Goal: Transaction & Acquisition: Download file/media

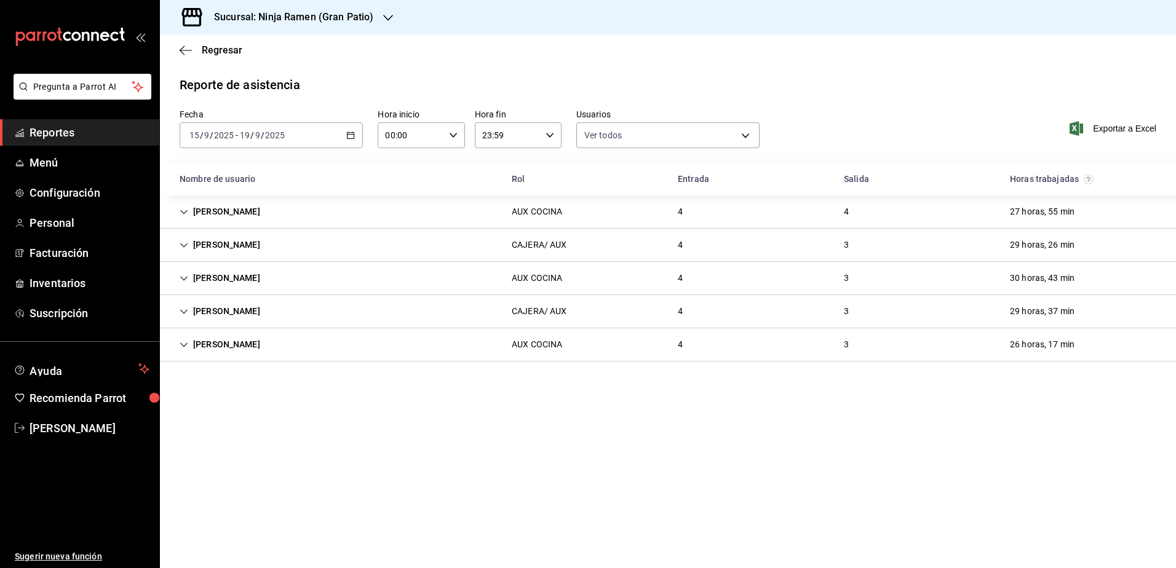
click at [346, 18] on h3 "Sucursal: Ninja Ramen (Gran Patio)" at bounding box center [288, 17] width 169 height 15
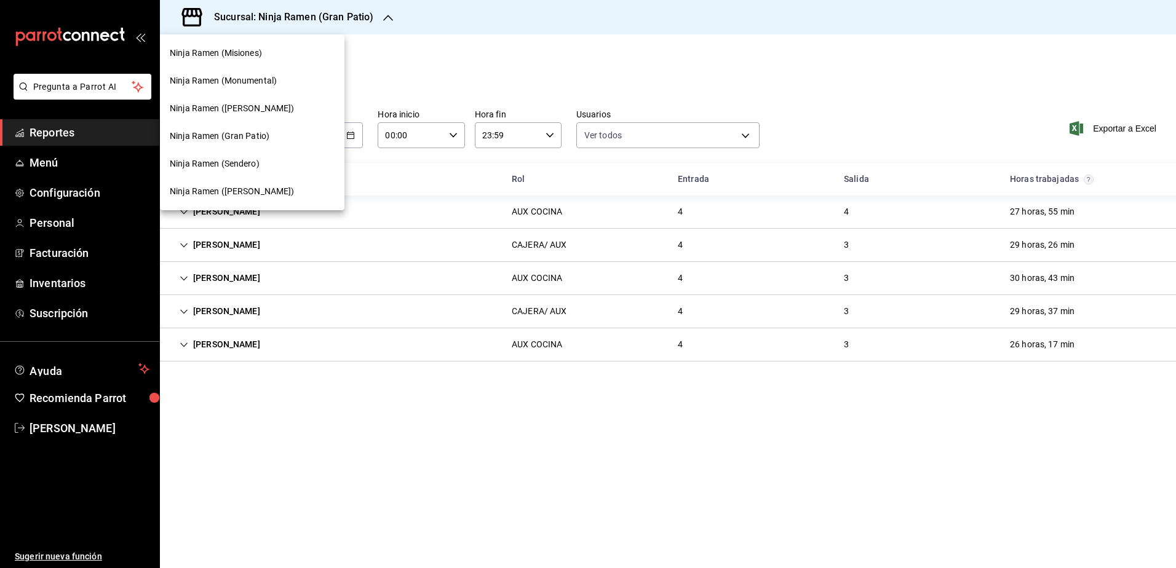
click at [276, 49] on div "Ninja Ramen (Misiones)" at bounding box center [252, 53] width 165 height 13
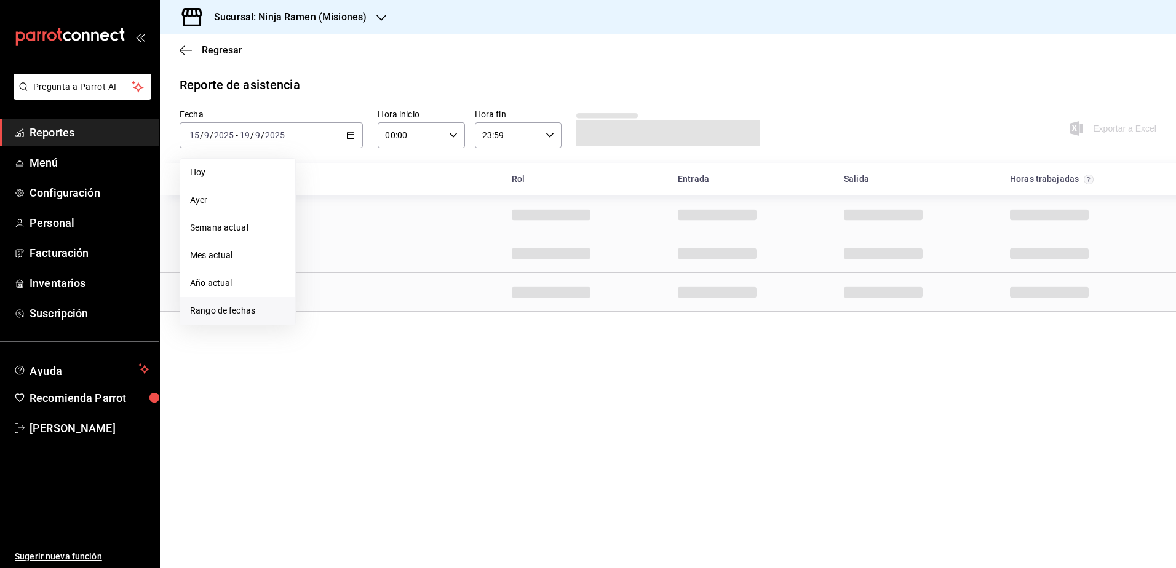
click at [247, 306] on span "Rango de fechas" at bounding box center [237, 310] width 95 height 13
click at [319, 268] on abbr "15" at bounding box center [321, 271] width 8 height 9
click at [388, 275] on abbr "18" at bounding box center [387, 271] width 8 height 9
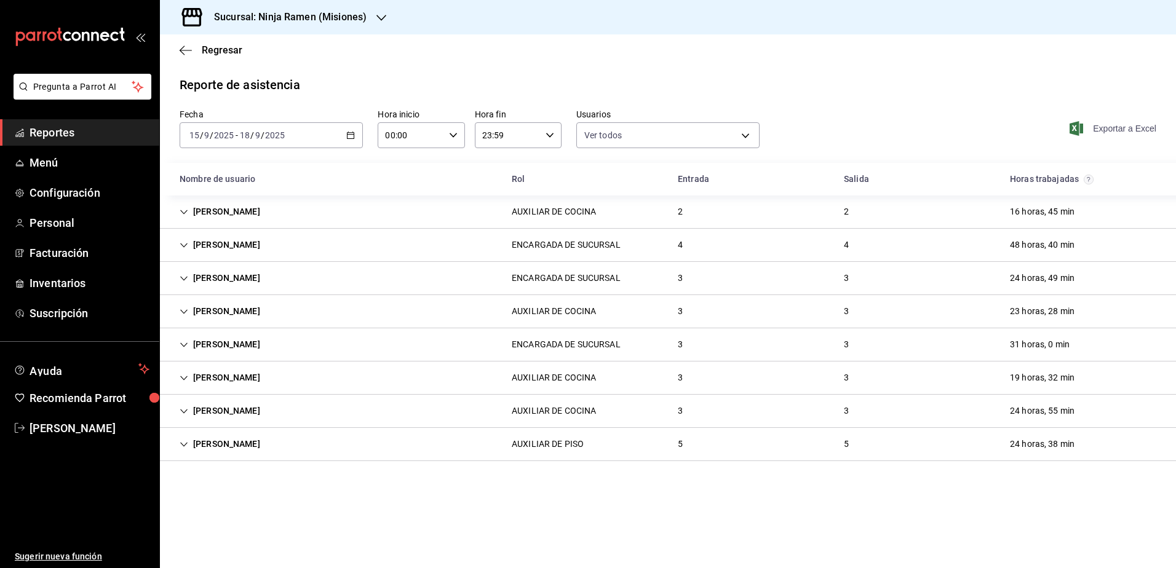
click at [650, 128] on span "Exportar a Excel" at bounding box center [1114, 128] width 84 height 15
click at [335, 8] on div "Sucursal: Ninja Ramen (Misiones)" at bounding box center [280, 17] width 221 height 34
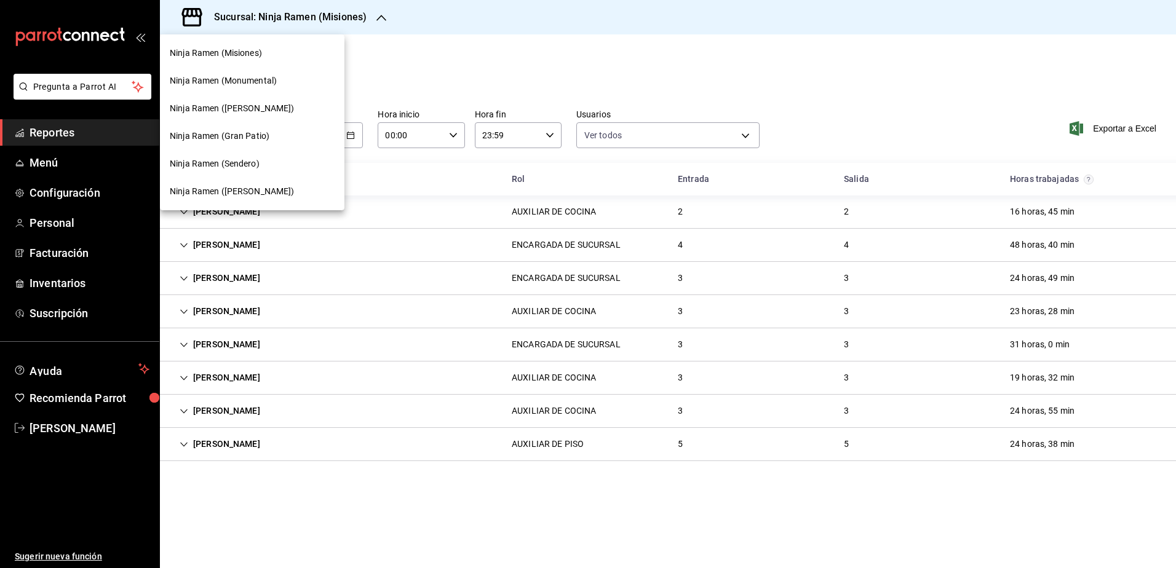
click at [245, 89] on div "Ninja Ramen (Monumental)" at bounding box center [252, 81] width 185 height 28
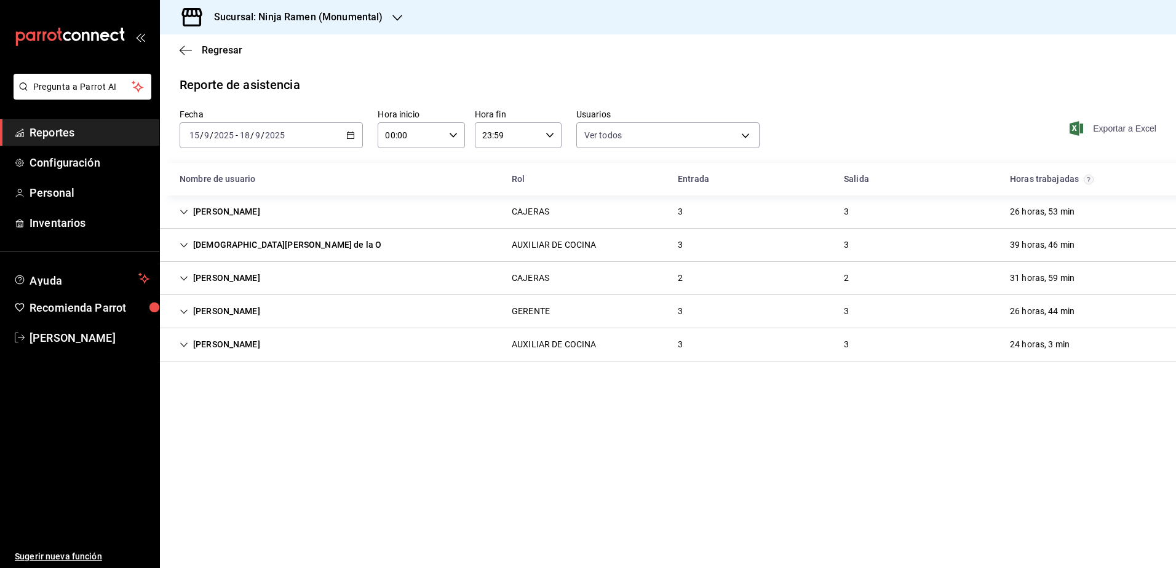
click at [650, 131] on span "Exportar a Excel" at bounding box center [1114, 128] width 84 height 15
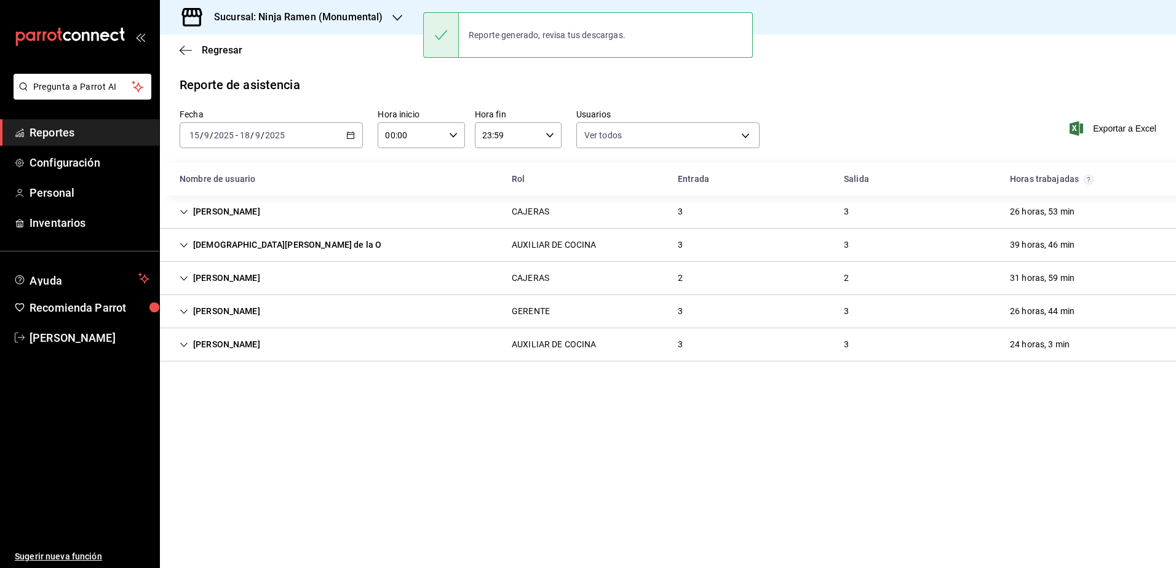
click at [334, 19] on h3 "Sucursal: Ninja Ramen (Monumental)" at bounding box center [293, 17] width 178 height 15
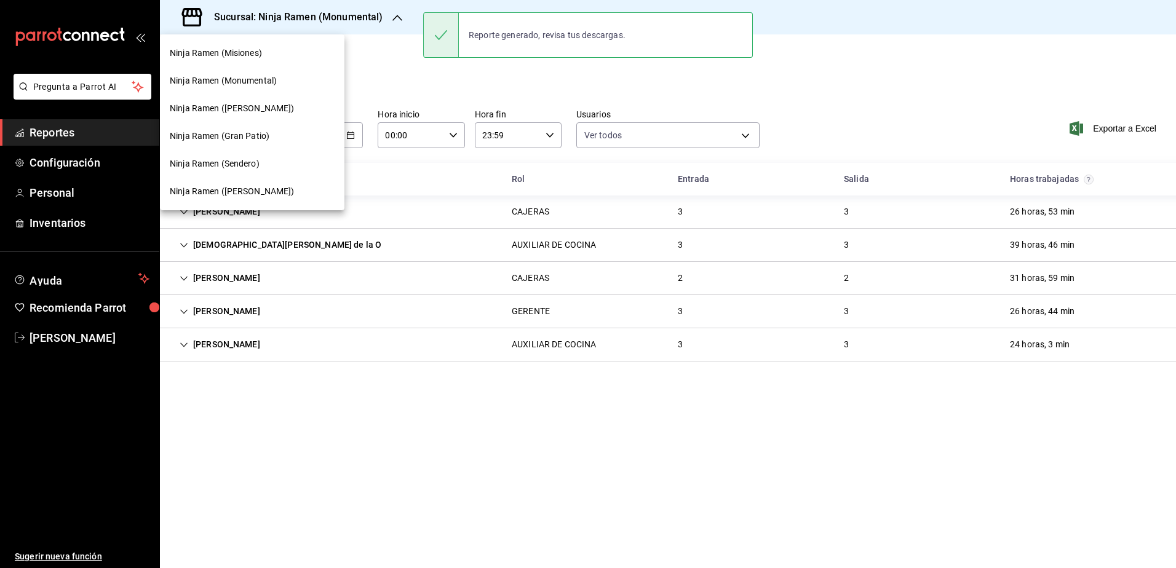
click at [231, 105] on span "Ninja Ramen ([PERSON_NAME])" at bounding box center [232, 108] width 125 height 13
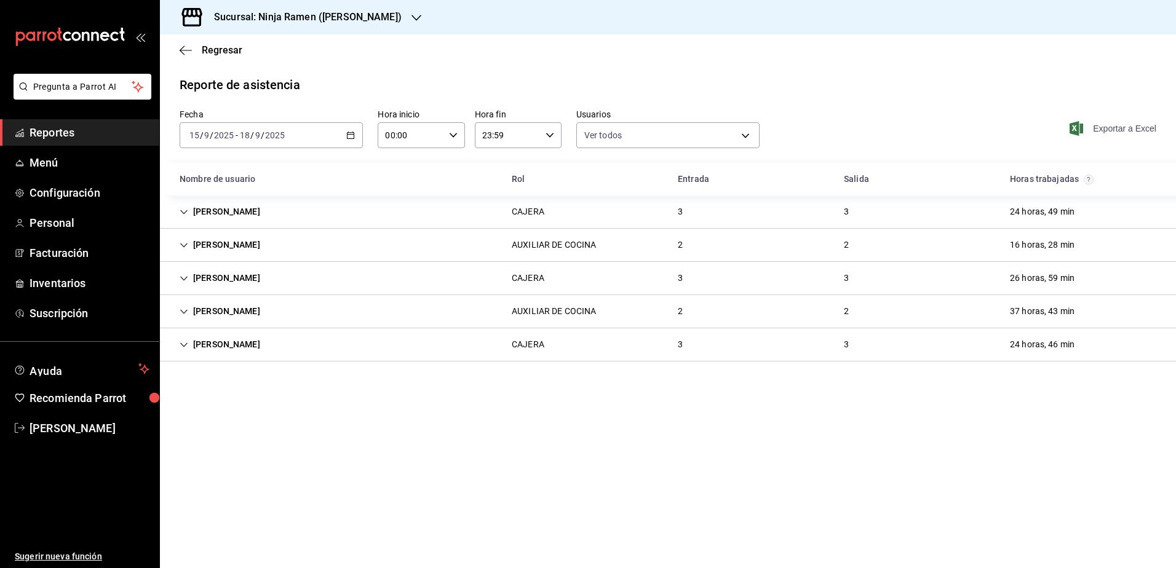
click at [650, 127] on span "Exportar a Excel" at bounding box center [1114, 128] width 84 height 15
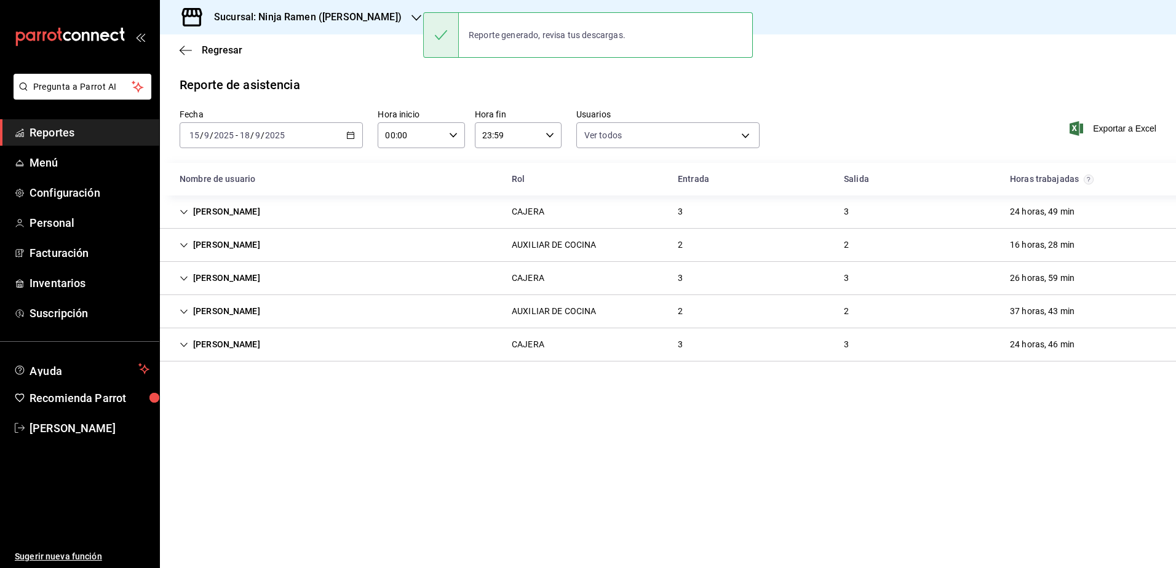
click at [352, 15] on h3 "Sucursal: Ninja Ramen ([PERSON_NAME])" at bounding box center [302, 17] width 197 height 15
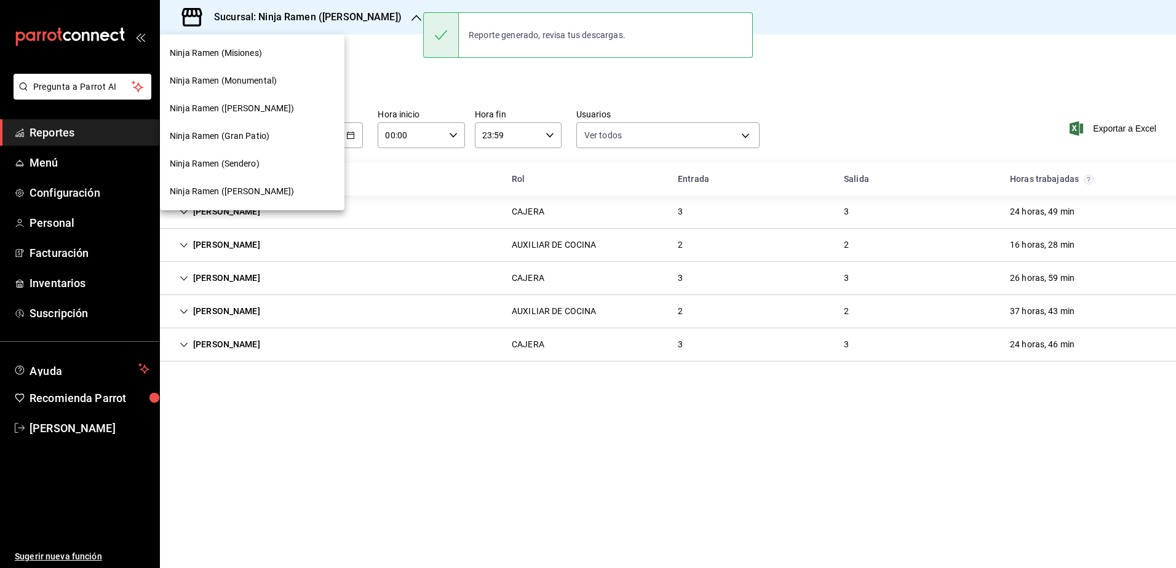
click at [251, 133] on span "Ninja Ramen (Gran Patio)" at bounding box center [220, 136] width 100 height 13
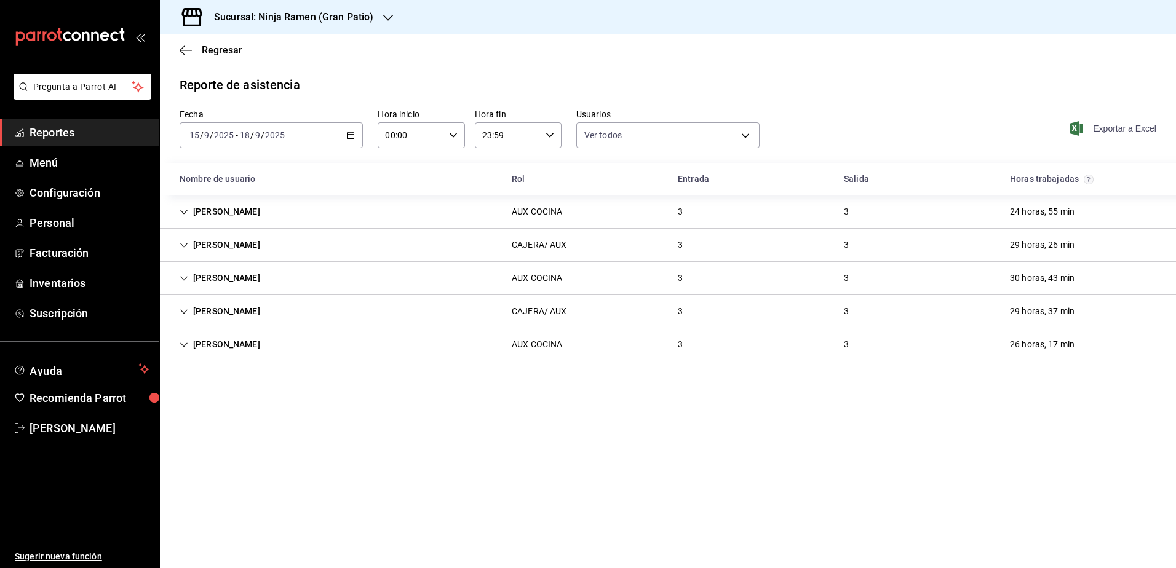
click at [650, 131] on span "Exportar a Excel" at bounding box center [1114, 128] width 84 height 15
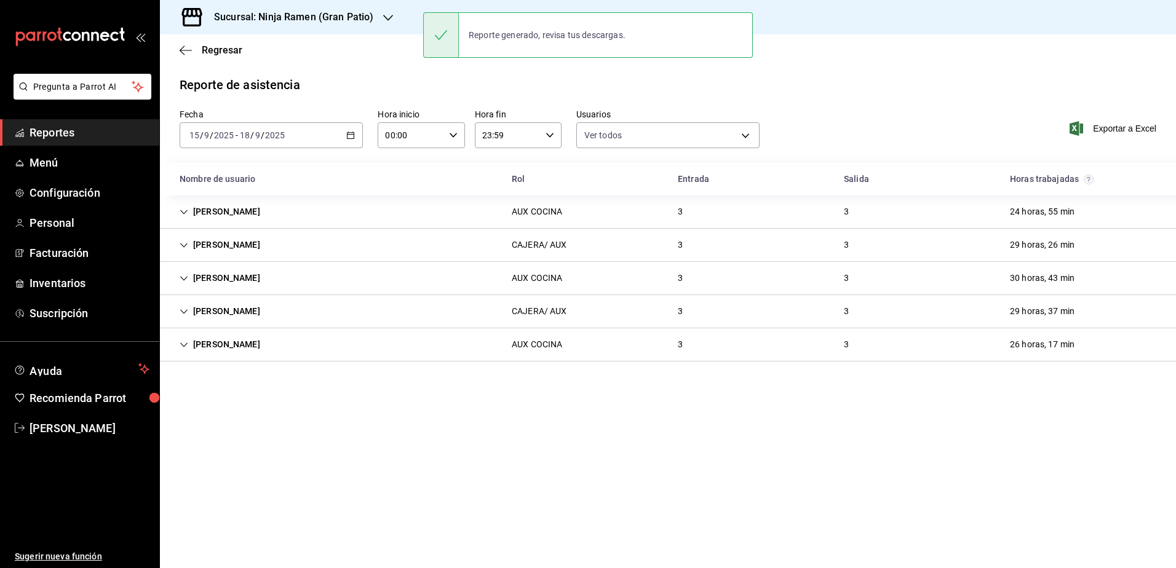
click at [339, 15] on h3 "Sucursal: Ninja Ramen (Gran Patio)" at bounding box center [288, 17] width 169 height 15
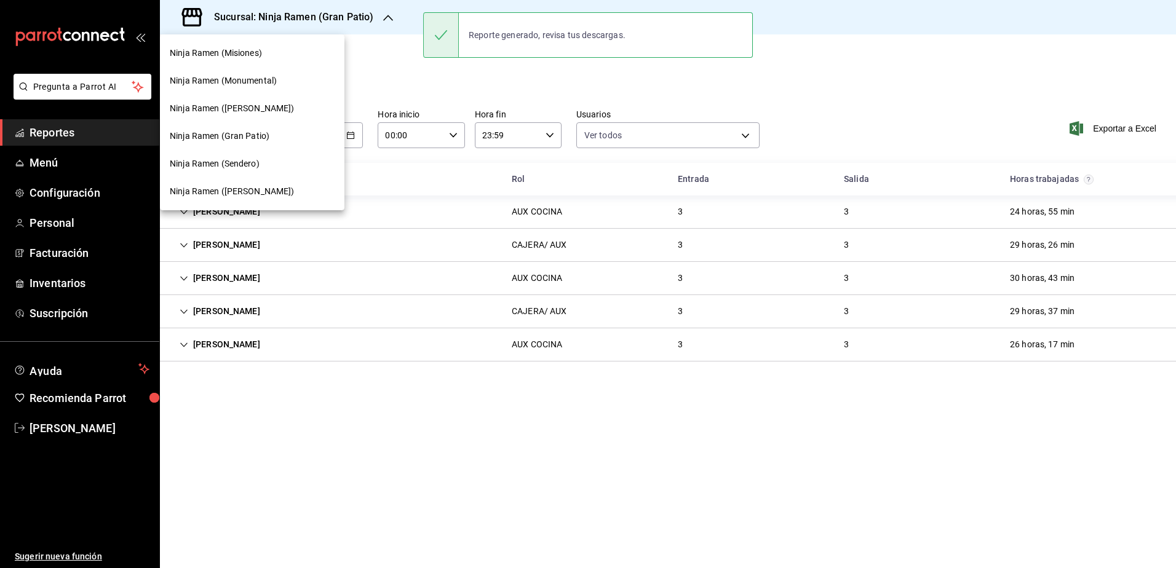
click at [249, 156] on div "Ninja Ramen (Sendero)" at bounding box center [252, 164] width 185 height 28
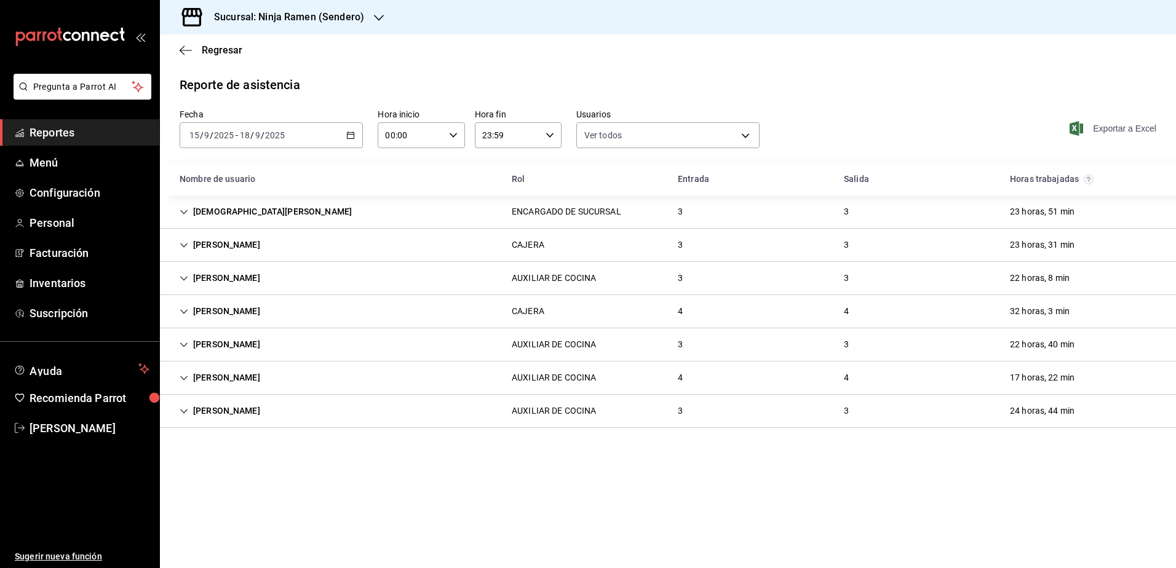
click at [650, 132] on span "Exportar a Excel" at bounding box center [1114, 128] width 84 height 15
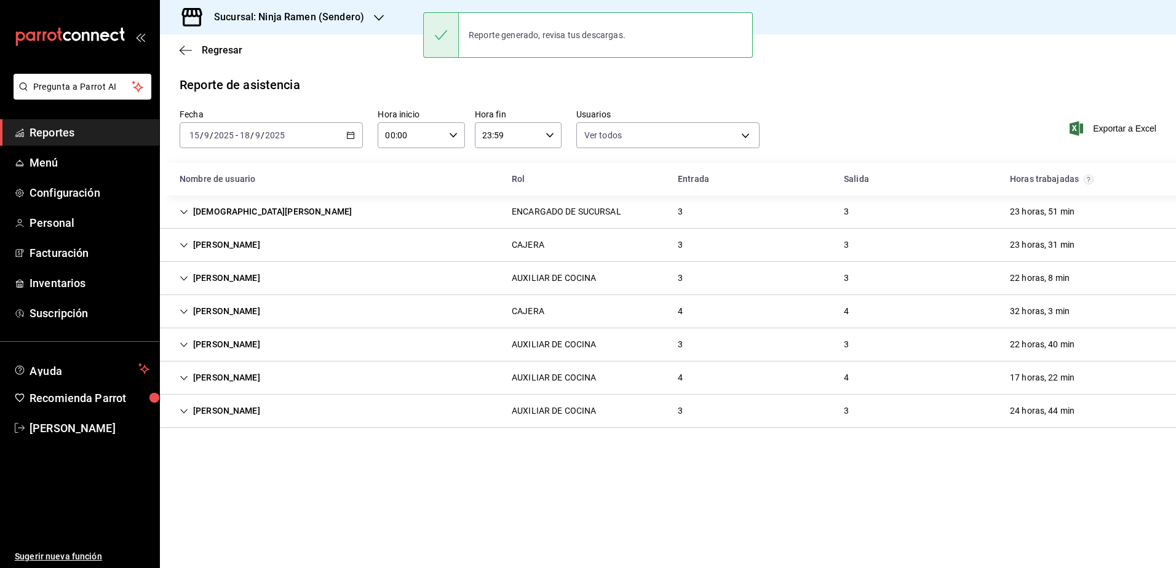
click at [296, 25] on div "Sucursal: Ninja Ramen (Sendero)" at bounding box center [279, 17] width 219 height 34
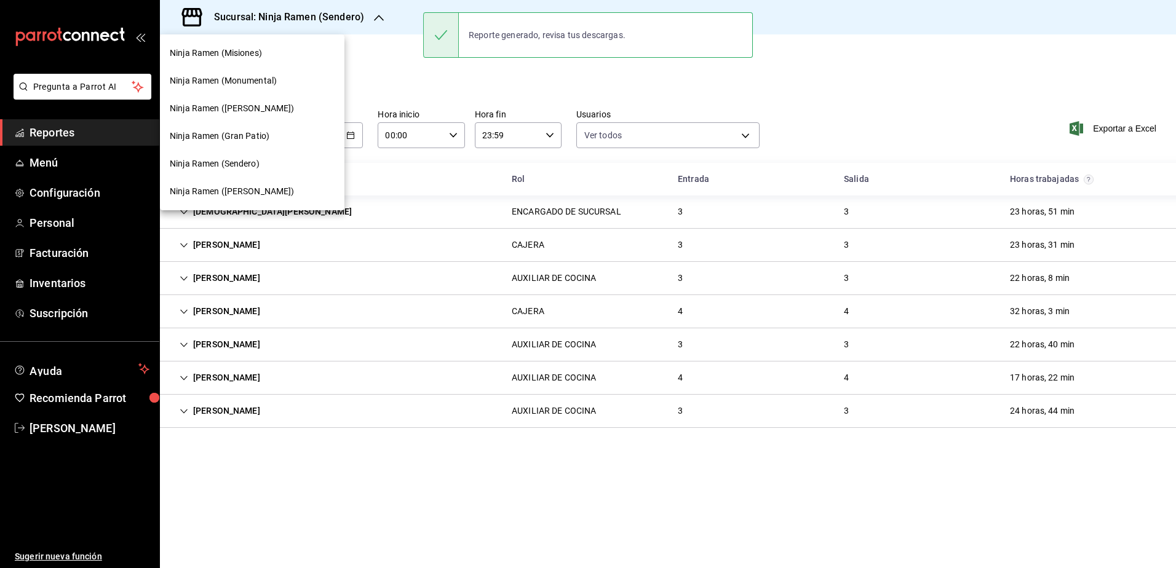
click at [296, 25] on div at bounding box center [588, 284] width 1176 height 568
